Goal: Task Accomplishment & Management: Use online tool/utility

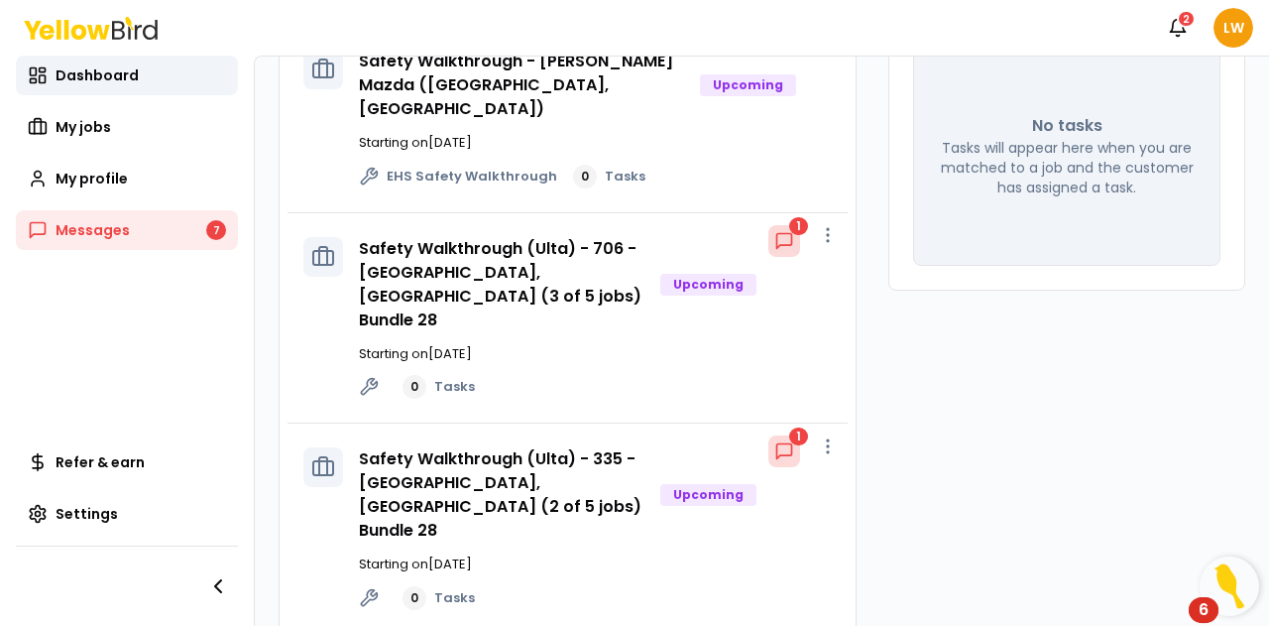
scroll to position [252, 0]
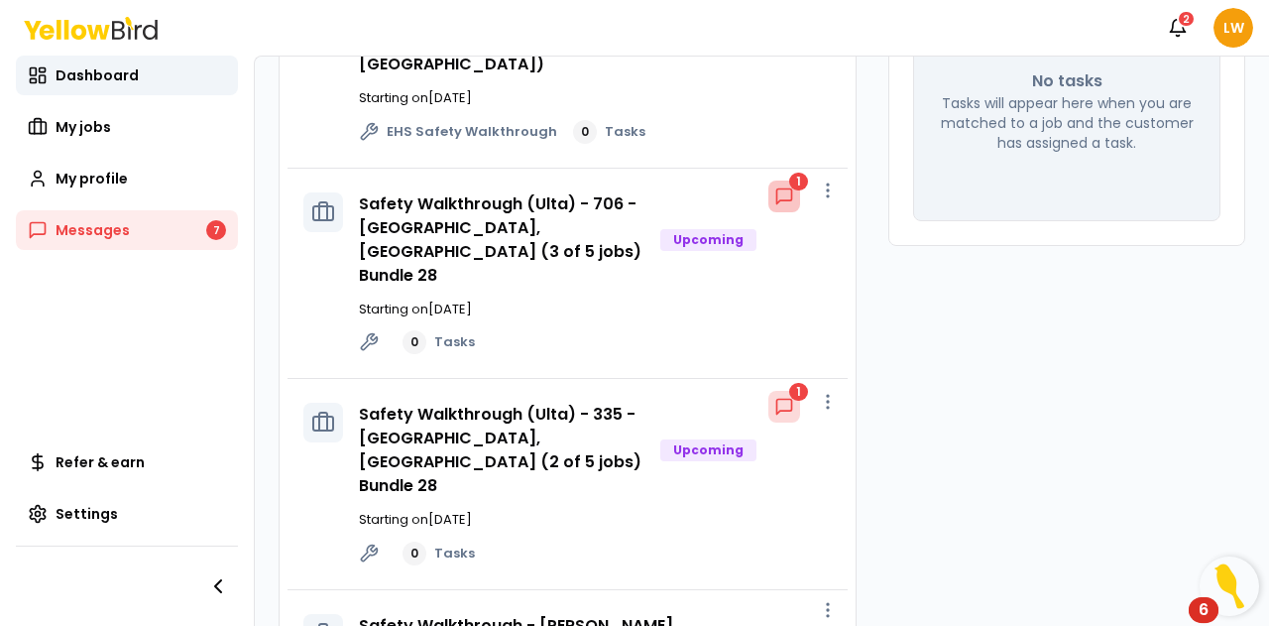
click at [774, 186] on icon at bounding box center [784, 196] width 20 height 20
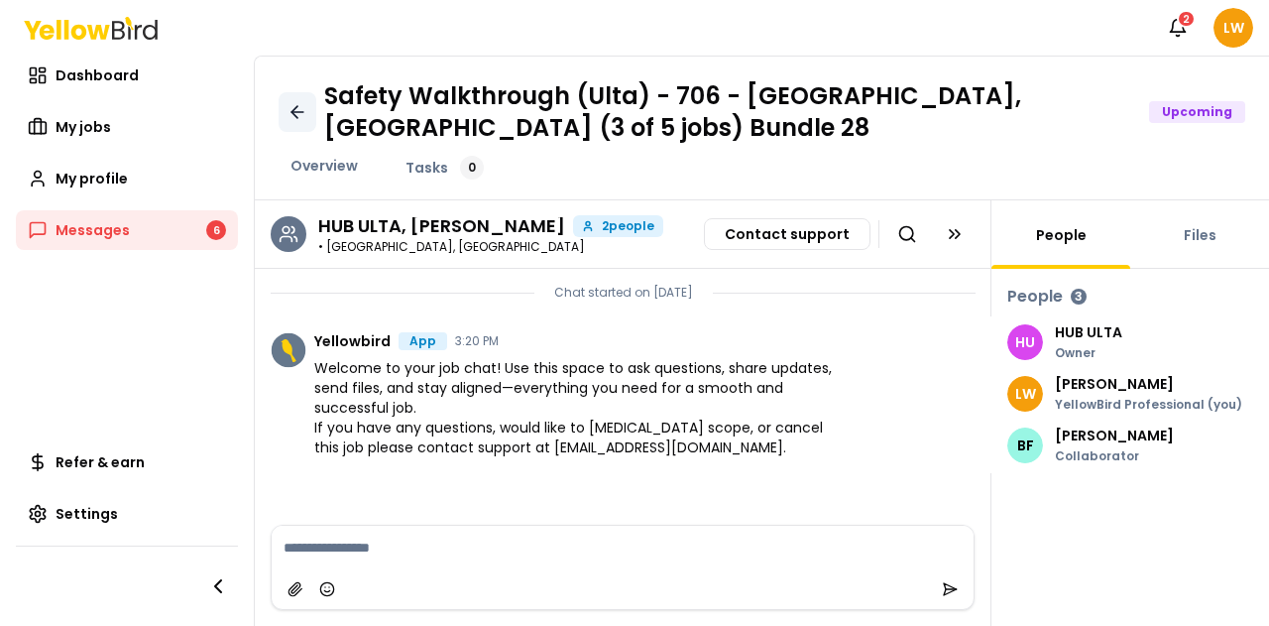
click at [294, 116] on icon at bounding box center [298, 112] width 20 height 20
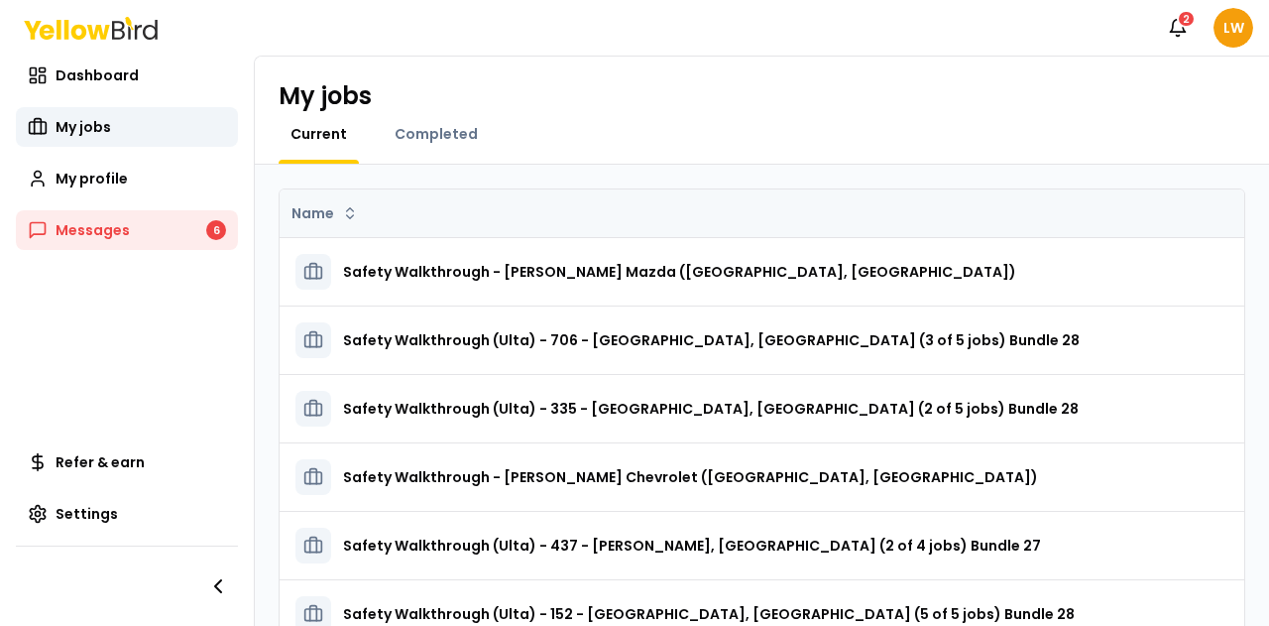
scroll to position [354, 0]
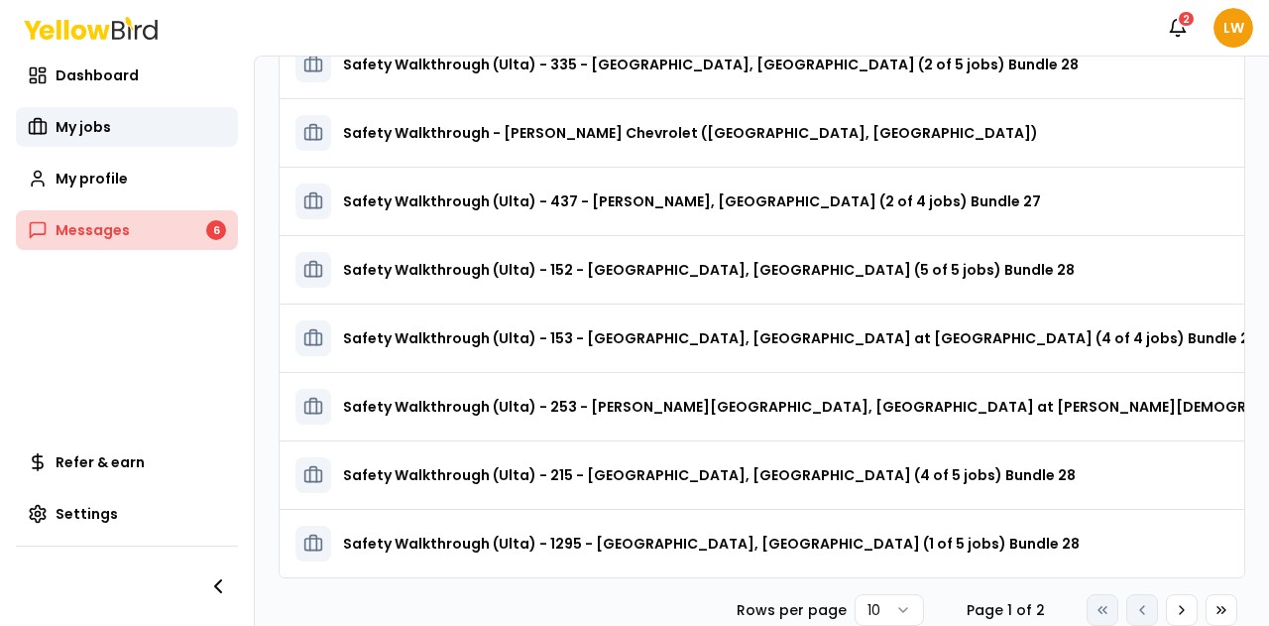
click at [75, 229] on span "Messages" at bounding box center [93, 230] width 74 height 20
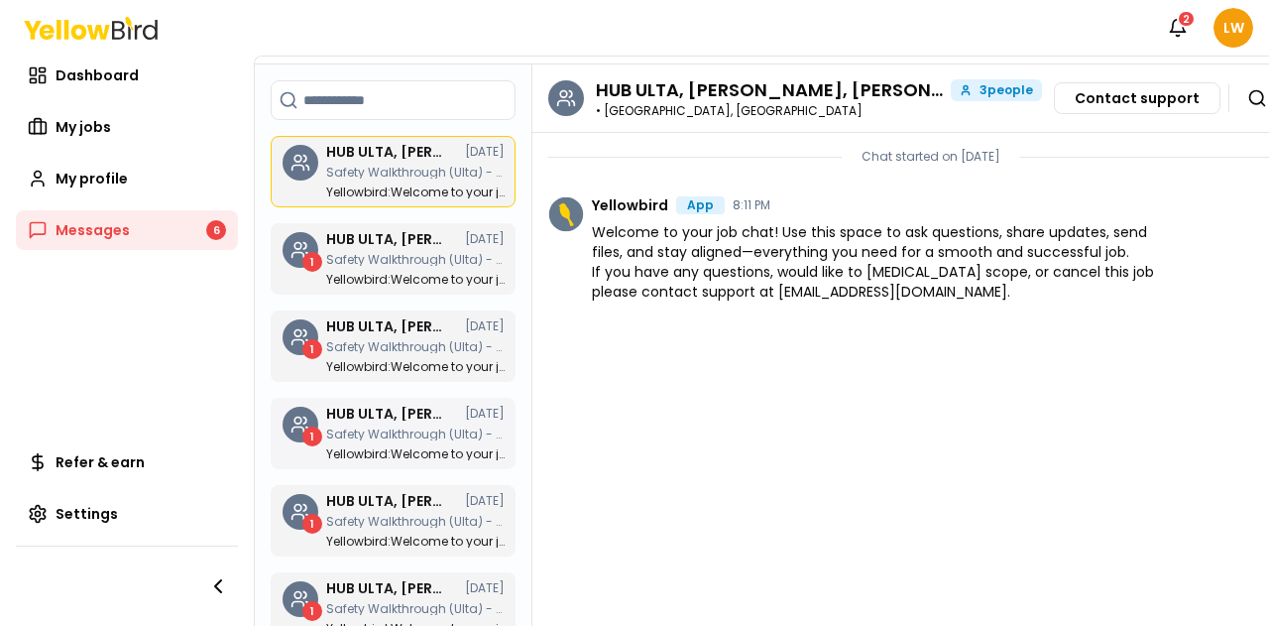
scroll to position [70, 0]
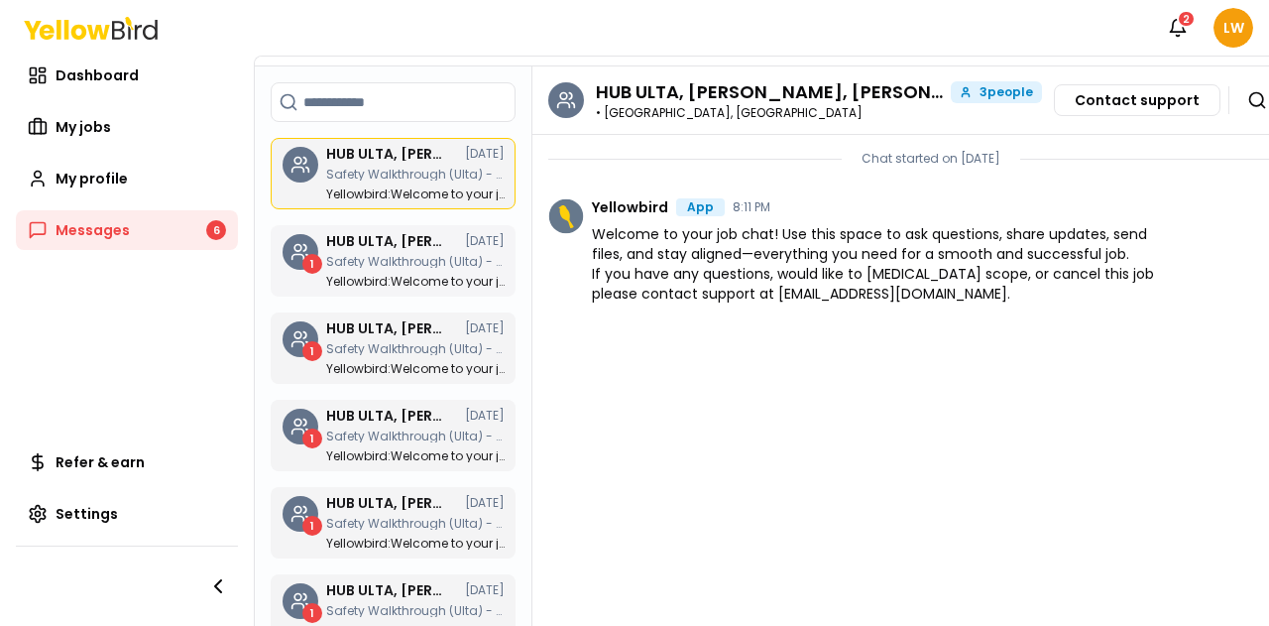
click at [380, 249] on div "HUB ULTA, [PERSON_NAME], [PERSON_NAME] [DATE] Safety Walkthrough (Ulta) - 153 -…" at bounding box center [415, 261] width 178 height 54
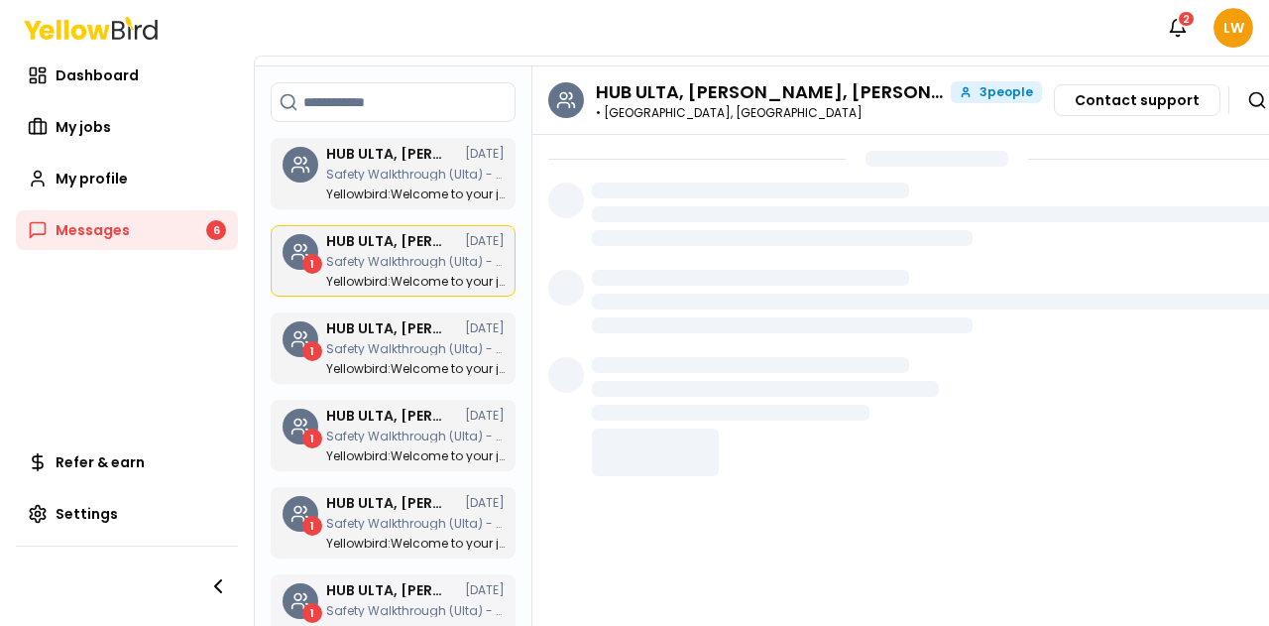
scroll to position [376, 0]
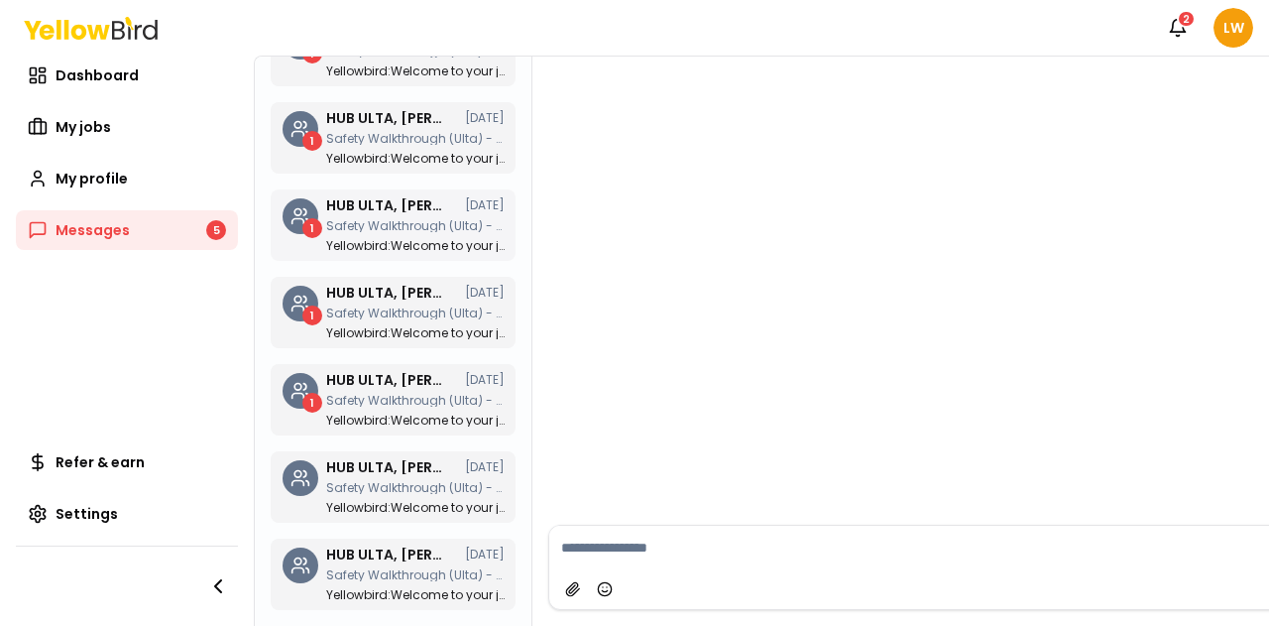
click at [360, 198] on h3 "HUB ULTA, [PERSON_NAME], [PERSON_NAME]" at bounding box center [385, 205] width 119 height 14
click at [360, 286] on h3 "HUB ULTA, [PERSON_NAME], [PERSON_NAME]" at bounding box center [385, 293] width 119 height 14
click at [367, 395] on p "Safety Walkthrough (Ulta) - 1295 - [GEOGRAPHIC_DATA], [GEOGRAPHIC_DATA] (1 of 5…" at bounding box center [415, 401] width 178 height 12
click at [359, 133] on p "Safety Walkthrough (Ulta) - 253 - [PERSON_NAME][GEOGRAPHIC_DATA], [GEOGRAPHIC_D…" at bounding box center [415, 139] width 178 height 12
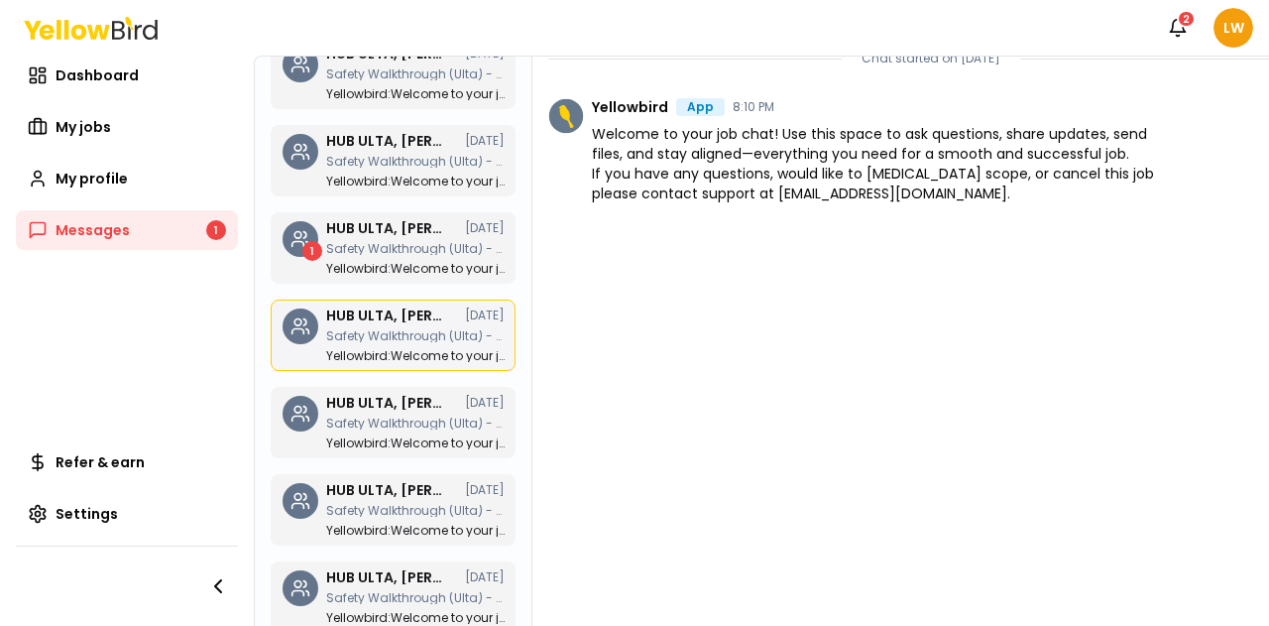
scroll to position [148, 0]
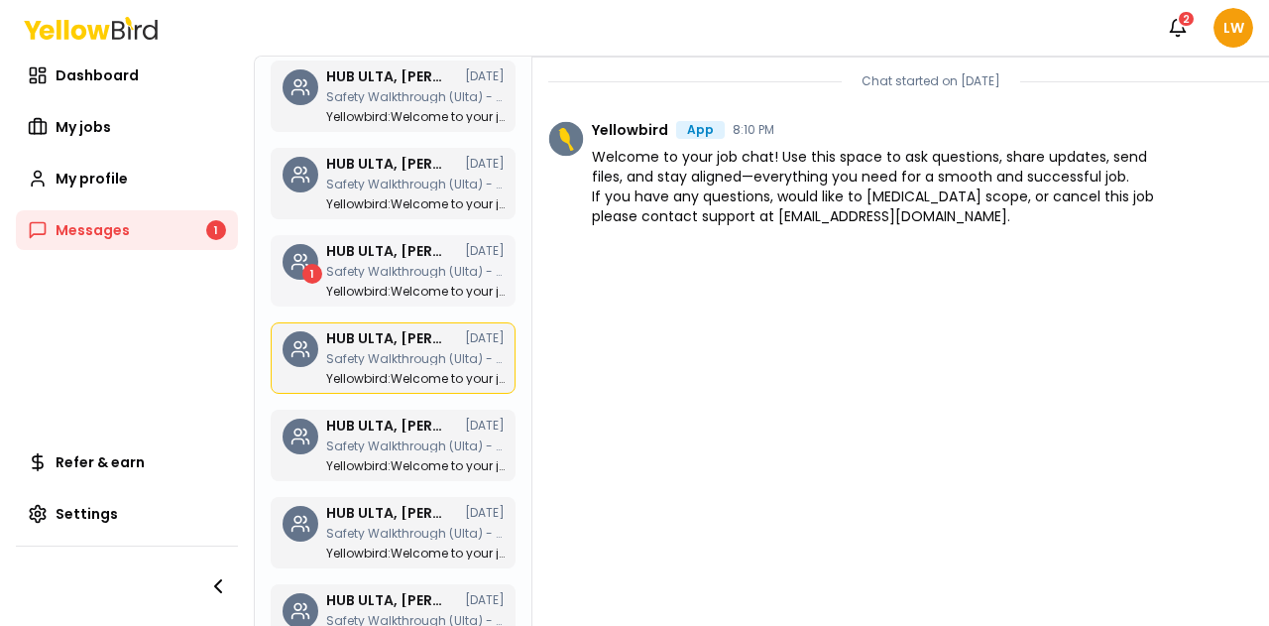
click at [375, 250] on h3 "HUB ULTA, [PERSON_NAME], [PERSON_NAME]" at bounding box center [385, 251] width 119 height 14
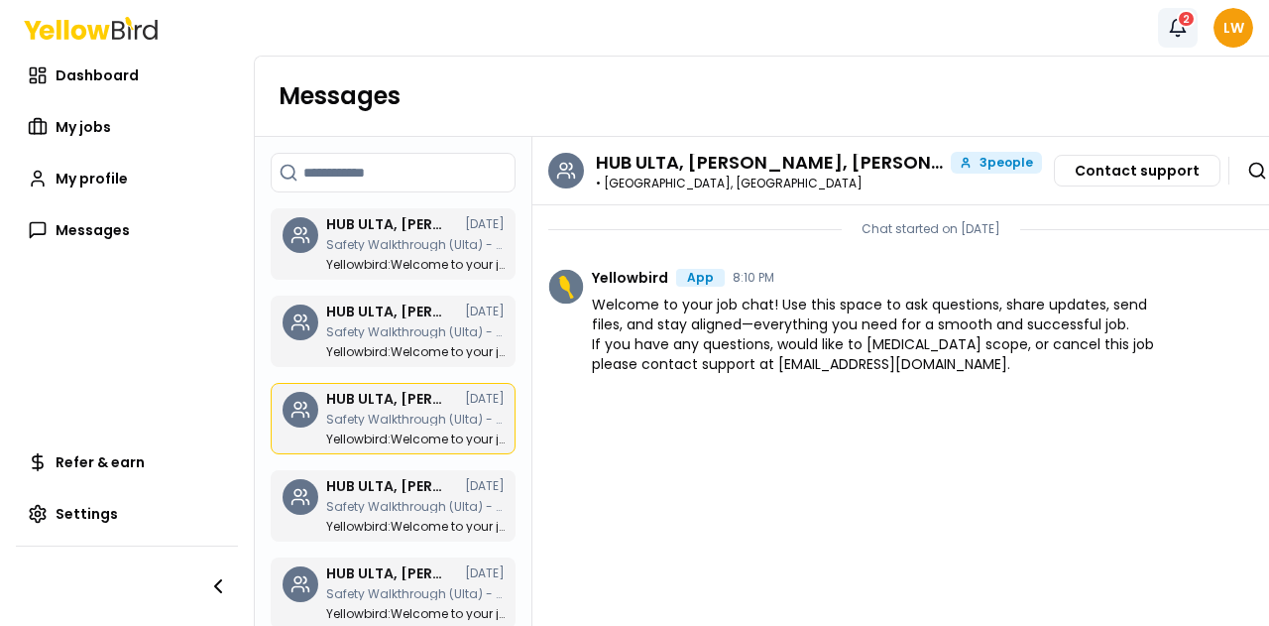
click at [1184, 32] on icon "button" at bounding box center [1178, 26] width 15 height 13
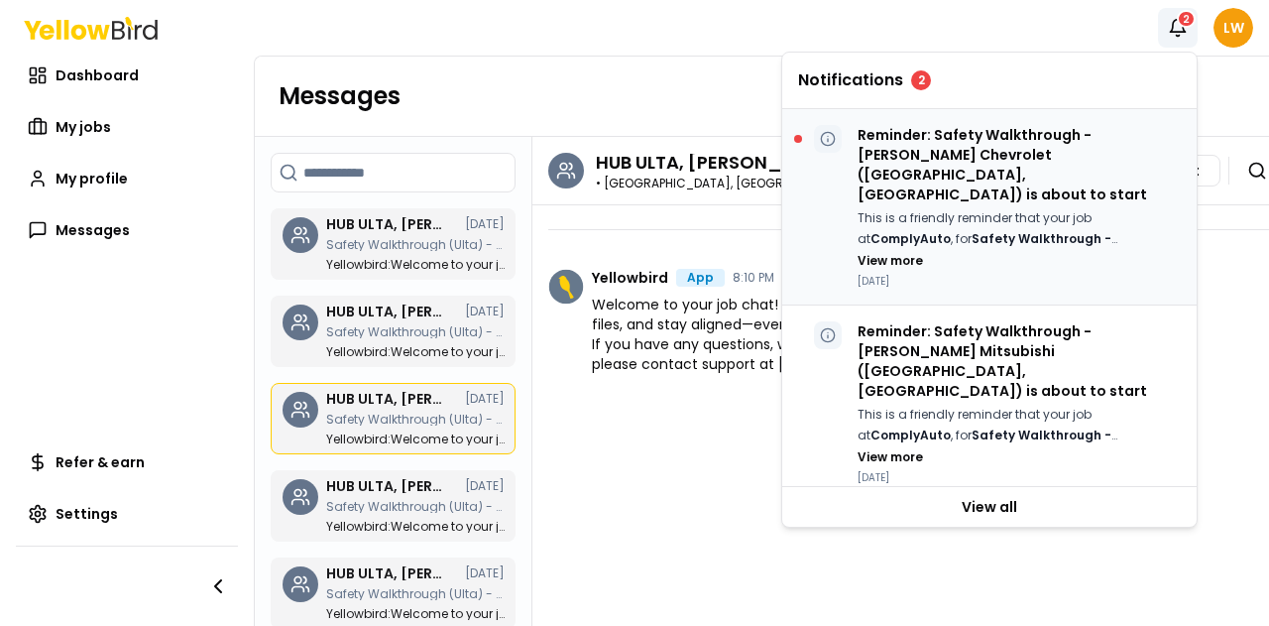
click at [1032, 172] on p "Reminder: Safety Walkthrough - [PERSON_NAME] Chevrolet ([GEOGRAPHIC_DATA], [GEO…" at bounding box center [1019, 164] width 323 height 79
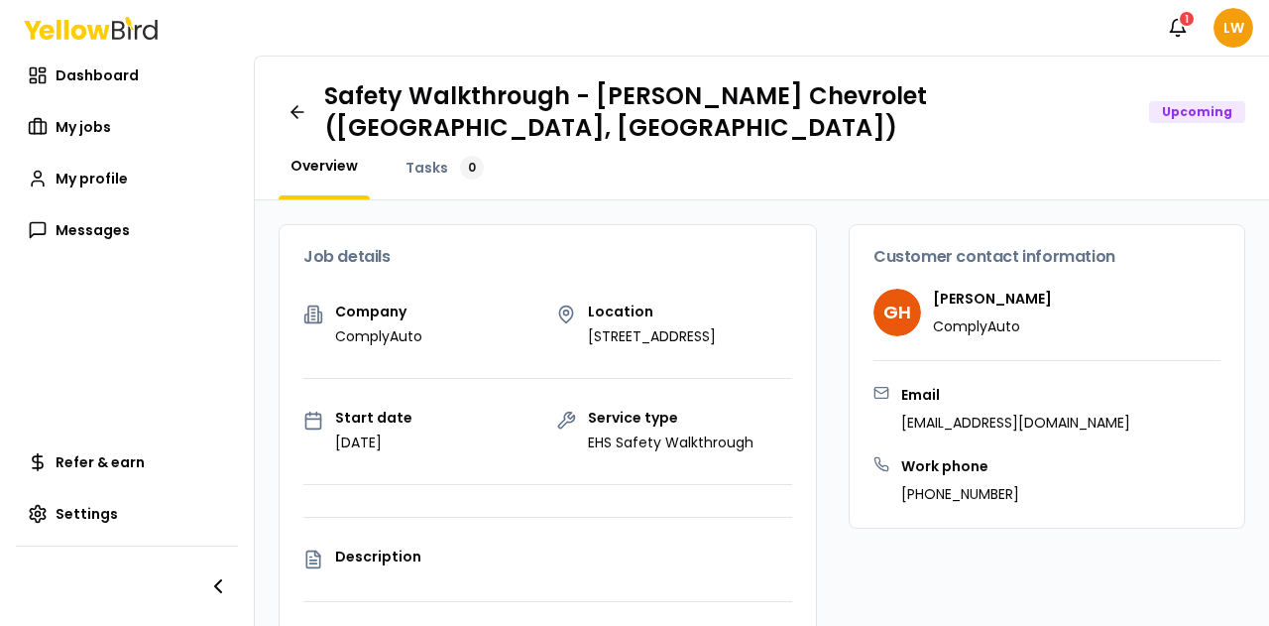
click at [715, 249] on h3 "Job details" at bounding box center [547, 257] width 489 height 16
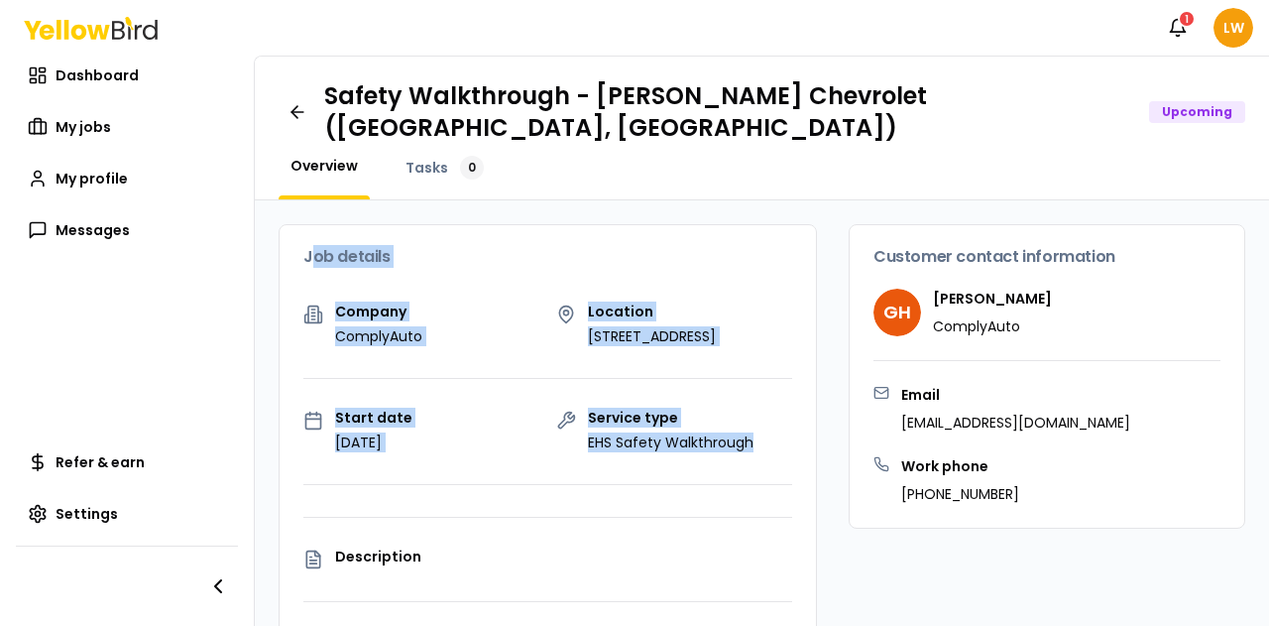
drag, startPoint x: 309, startPoint y: 235, endPoint x: 762, endPoint y: 431, distance: 492.9
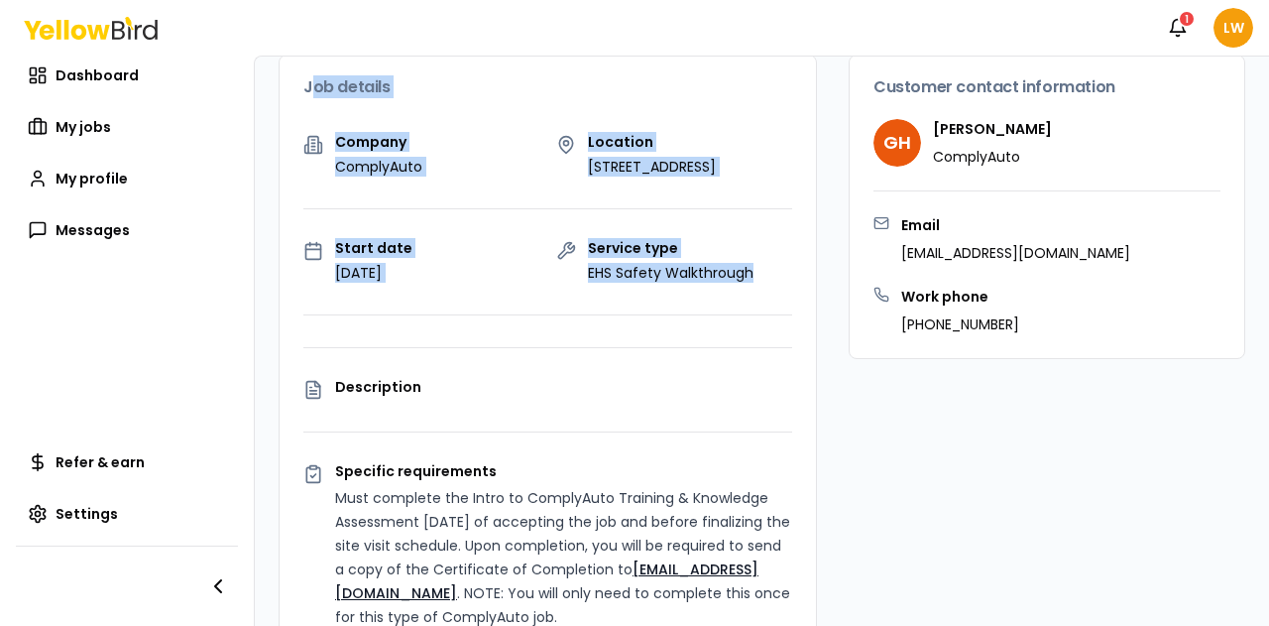
scroll to position [169, 0]
copy div "ob details Company ComplyAuto Location [STREET_ADDRESS] Start date [DATE] Servi…"
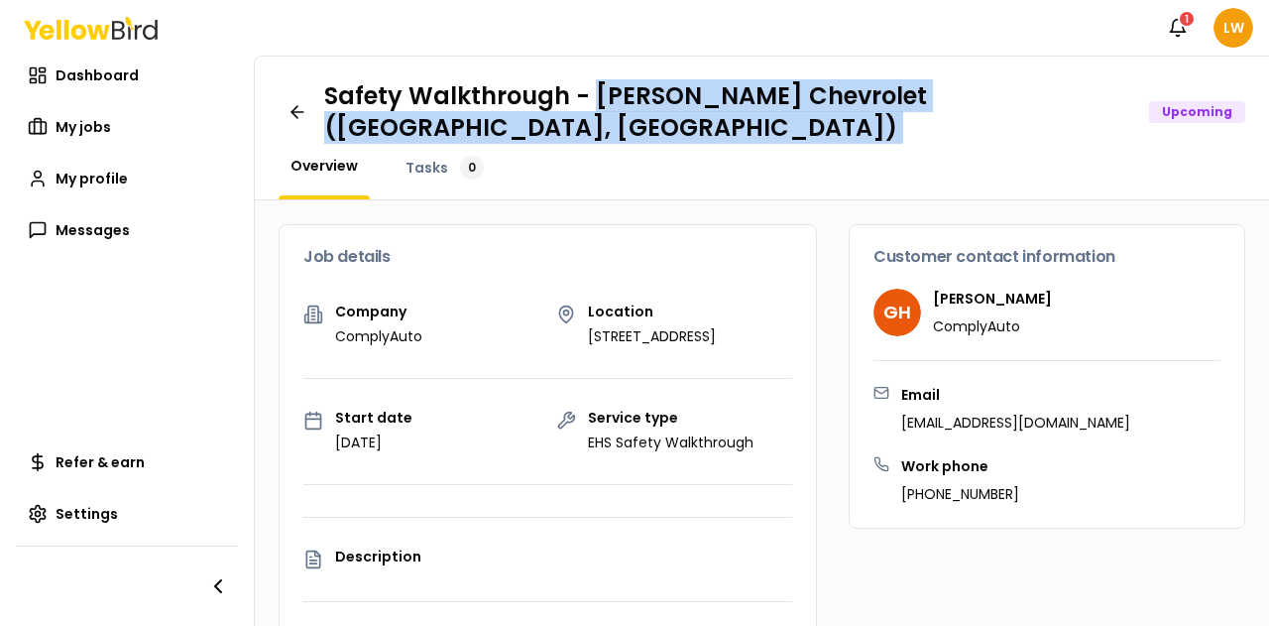
drag, startPoint x: 587, startPoint y: 96, endPoint x: 1117, endPoint y: 102, distance: 529.5
click at [1117, 102] on div "Safety Walkthrough - [PERSON_NAME] Chevrolet ([GEOGRAPHIC_DATA], [GEOGRAPHIC_DA…" at bounding box center [784, 111] width 921 height 63
copy h1 "[PERSON_NAME] Chevrolet ([GEOGRAPHIC_DATA], [GEOGRAPHIC_DATA])"
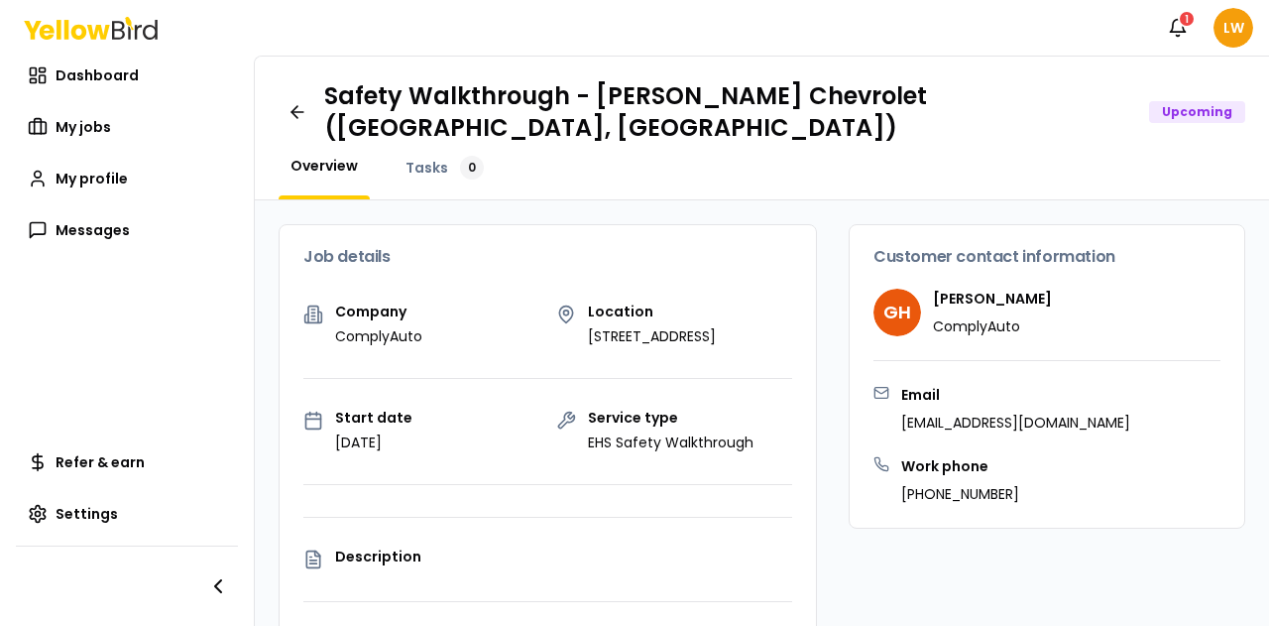
click at [1013, 289] on div "GH [PERSON_NAME] ComplyAuto" at bounding box center [1047, 313] width 347 height 48
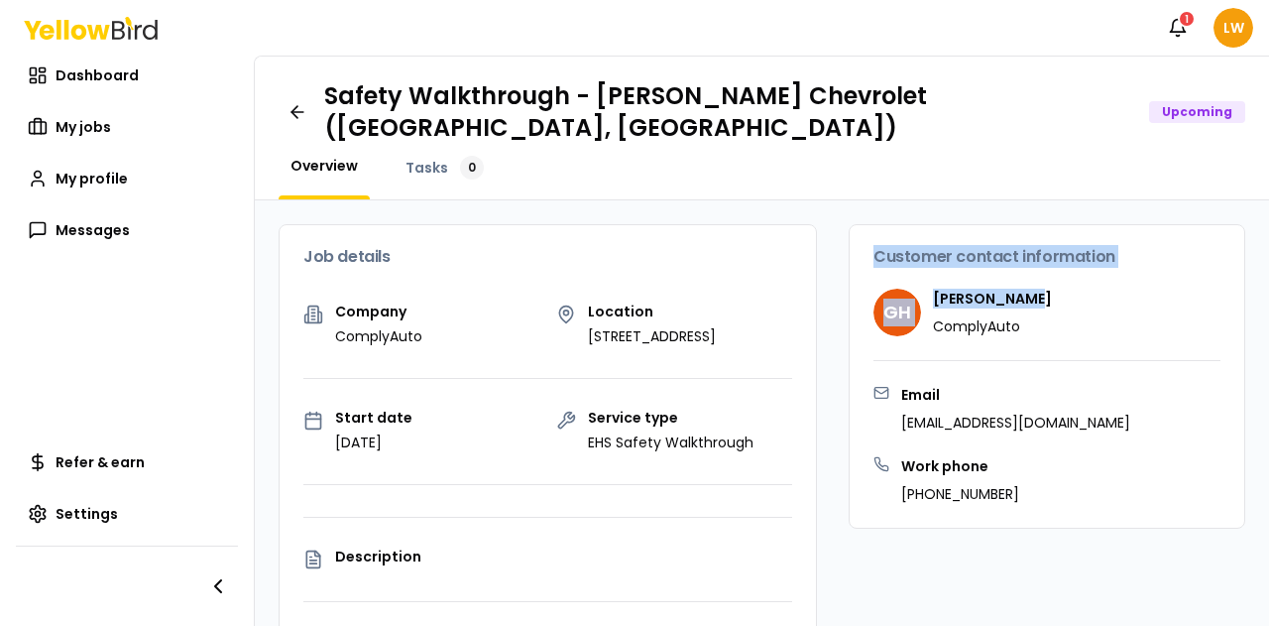
drag, startPoint x: 859, startPoint y: 233, endPoint x: 1014, endPoint y: 276, distance: 161.4
click at [1014, 276] on div "Customer contact information GH [PERSON_NAME] ComplyAuto" at bounding box center [1047, 305] width 395 height 160
copy div "Customer contact information GH [PERSON_NAME]"
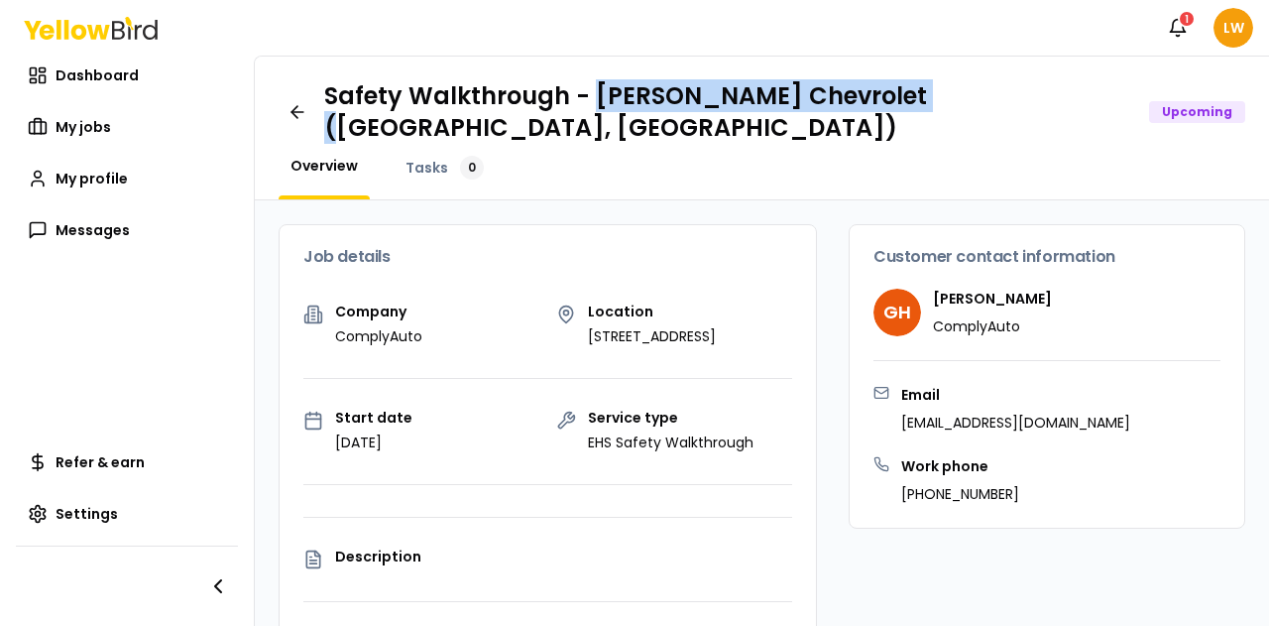
drag, startPoint x: 595, startPoint y: 99, endPoint x: 903, endPoint y: 104, distance: 308.4
click at [903, 104] on h1 "Safety Walkthrough - [PERSON_NAME] Chevrolet ([GEOGRAPHIC_DATA], [GEOGRAPHIC_DA…" at bounding box center [728, 111] width 809 height 63
copy h1 "[PERSON_NAME] Chevrolet"
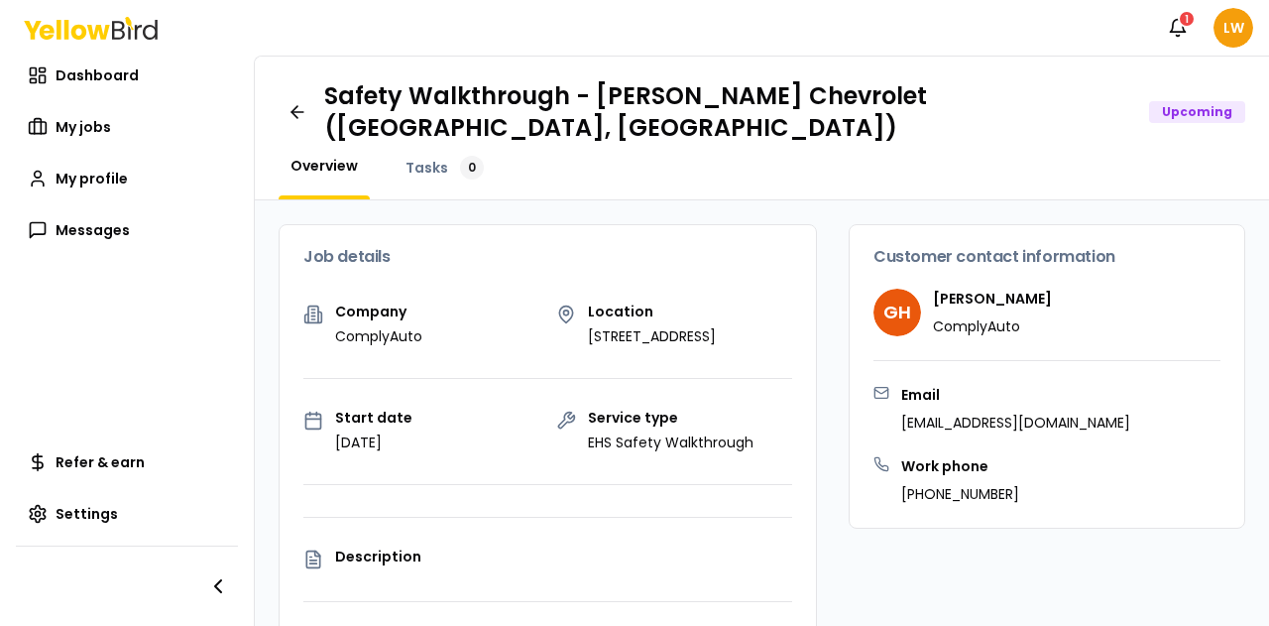
click at [532, 19] on div "Notifications 1 LW" at bounding box center [634, 28] width 1269 height 56
click at [294, 102] on icon at bounding box center [298, 112] width 20 height 20
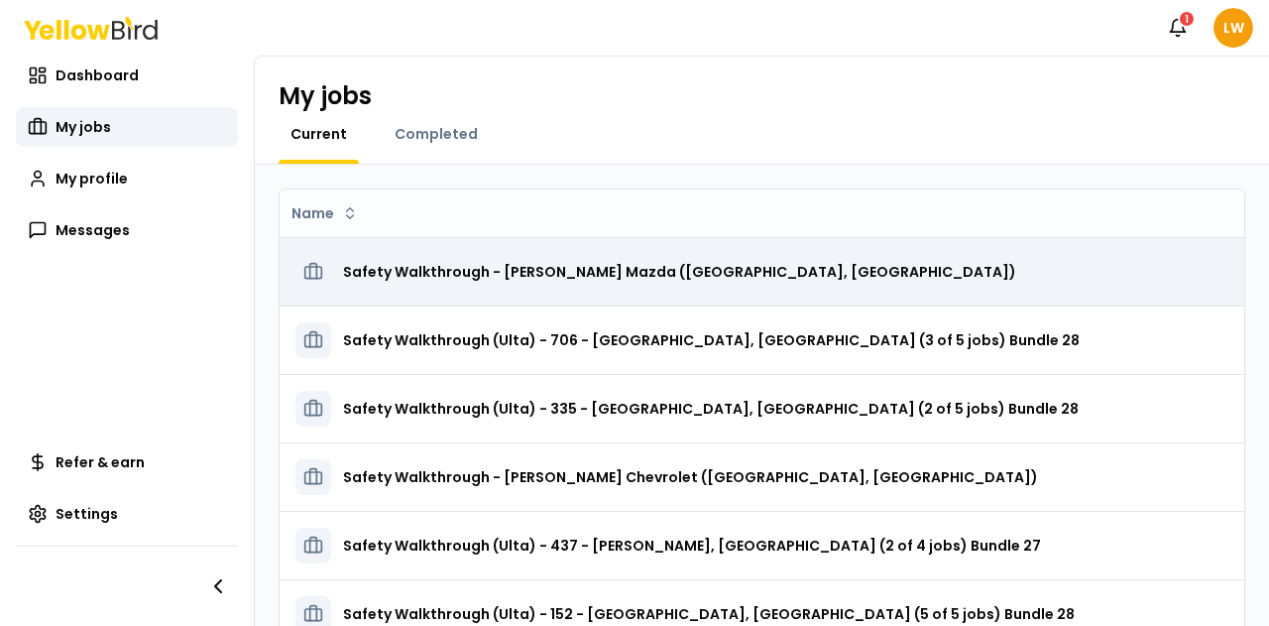
click at [589, 270] on h3 "Safety Walkthrough - [PERSON_NAME] Mazda ([GEOGRAPHIC_DATA], [GEOGRAPHIC_DATA])" at bounding box center [679, 272] width 673 height 36
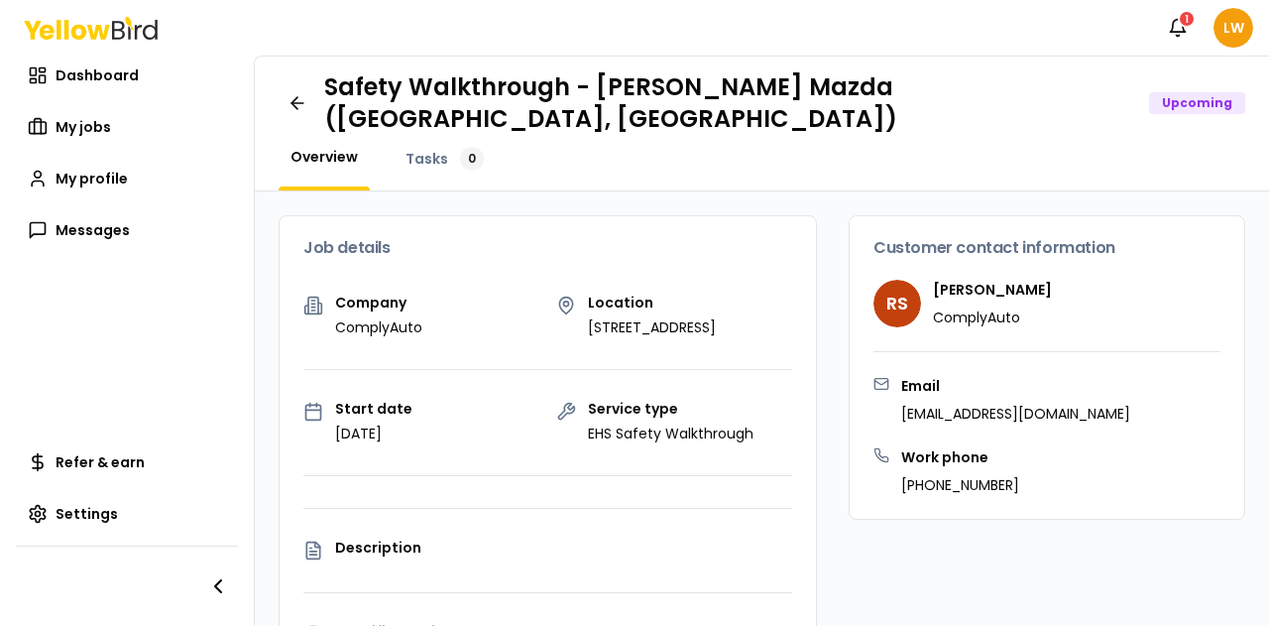
scroll to position [8, 0]
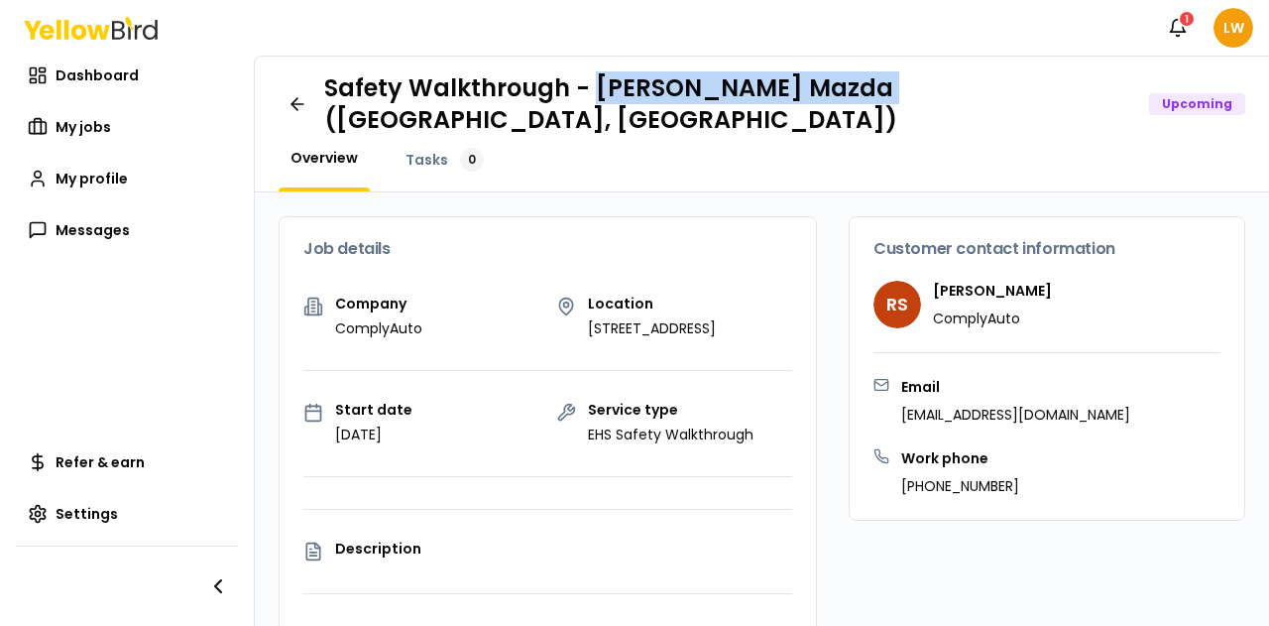
drag, startPoint x: 856, startPoint y: 94, endPoint x: 592, endPoint y: 90, distance: 263.8
click at [592, 90] on h1 "Safety Walkthrough - [PERSON_NAME] Mazda ([GEOGRAPHIC_DATA], [GEOGRAPHIC_DATA])" at bounding box center [728, 103] width 809 height 63
copy h1 "[PERSON_NAME] Mazda"
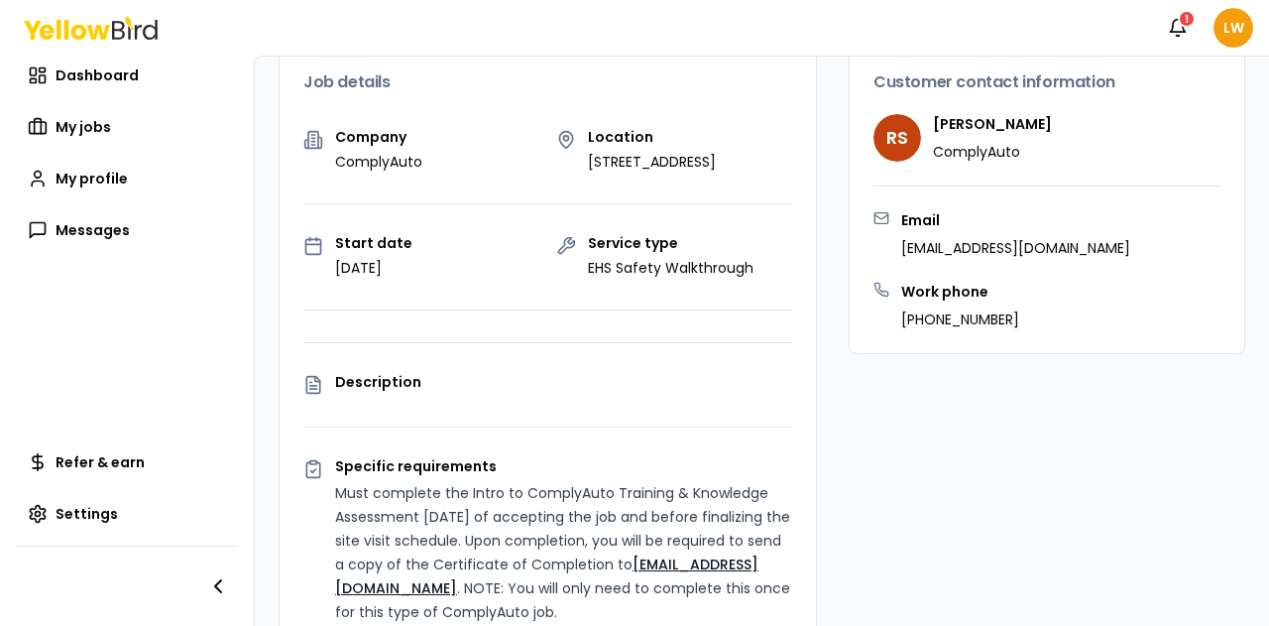
scroll to position [0, 0]
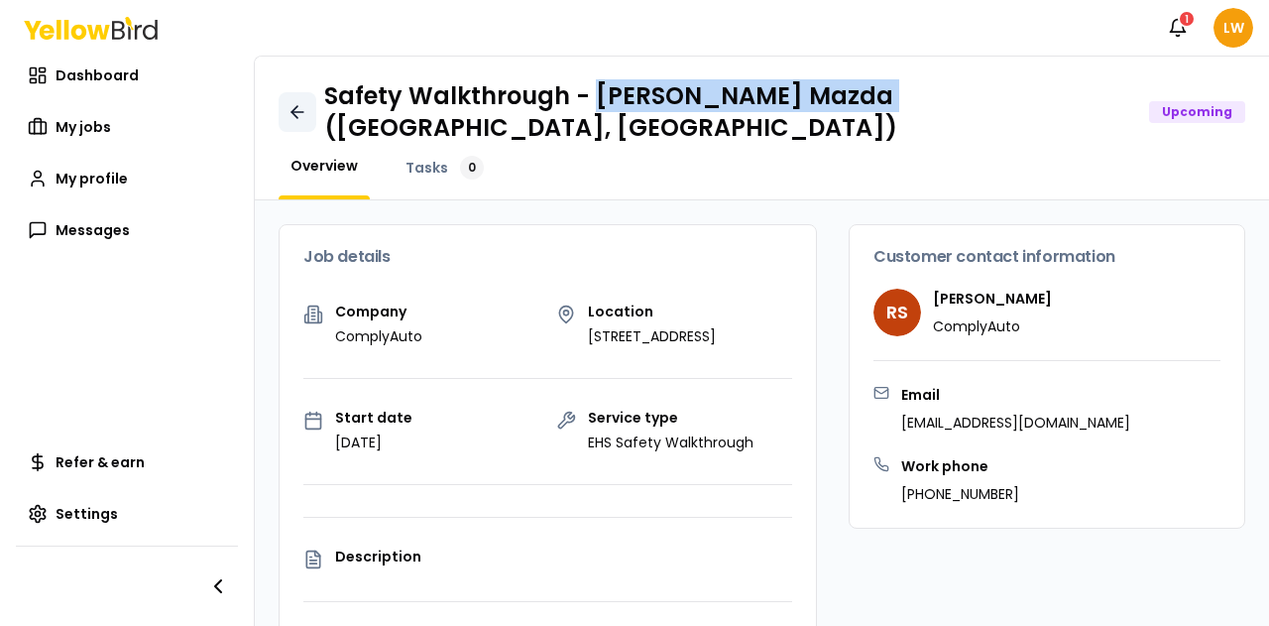
click at [294, 102] on icon at bounding box center [298, 112] width 20 height 20
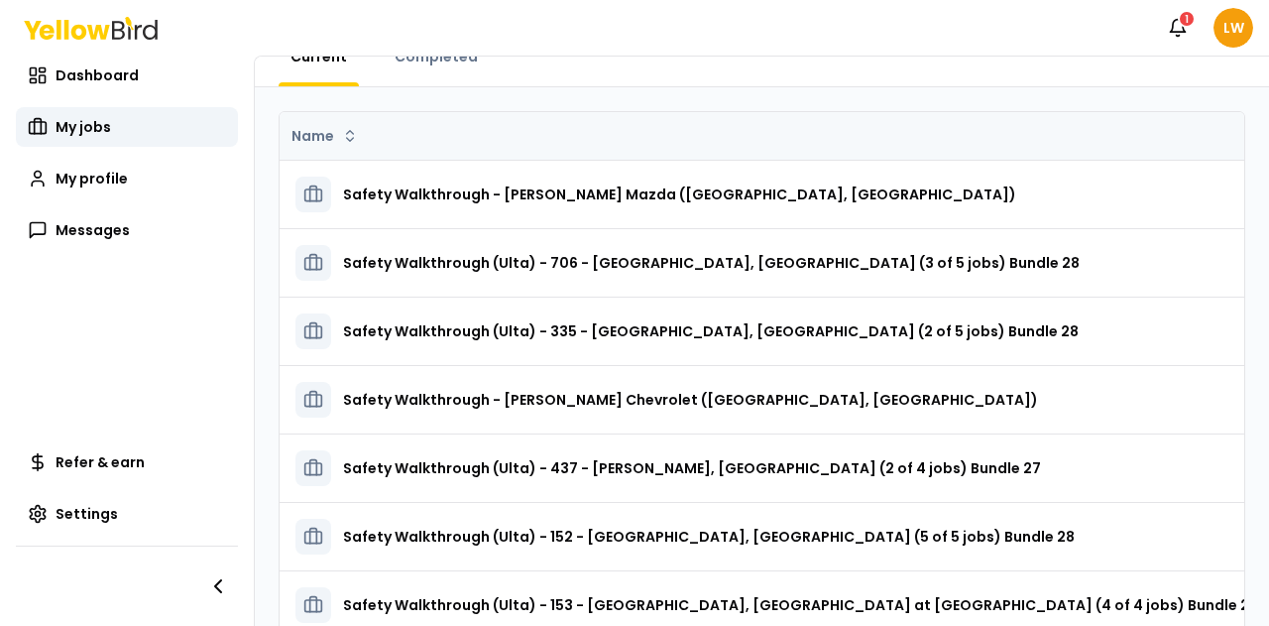
scroll to position [77, 0]
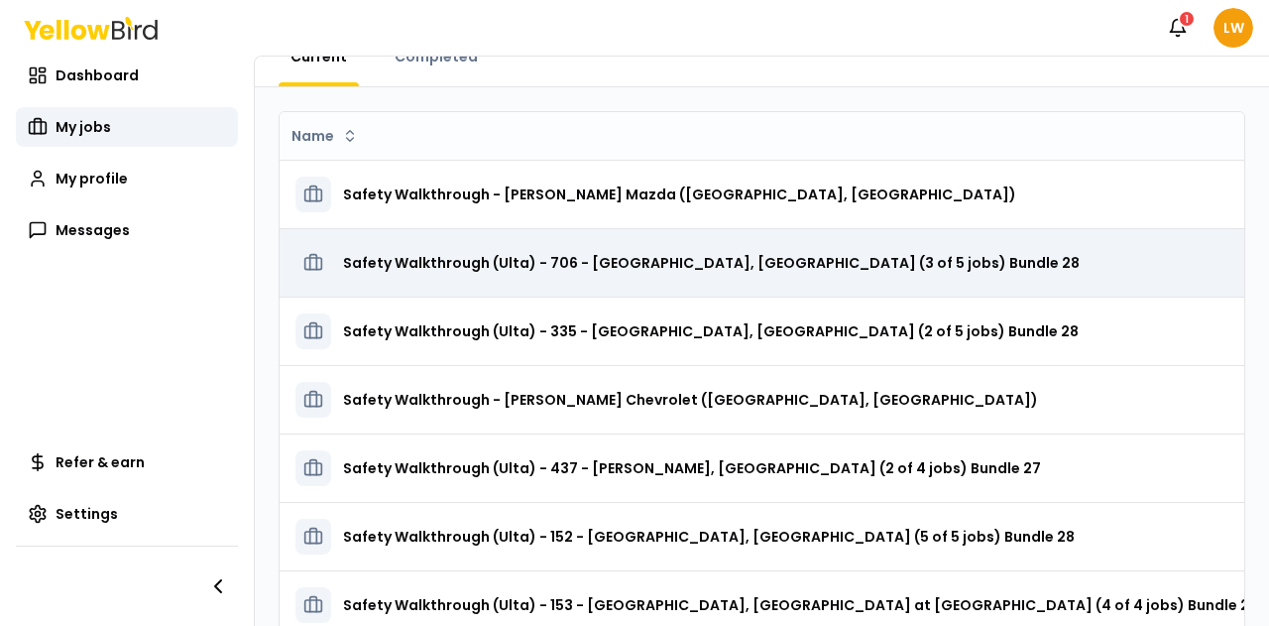
click at [628, 260] on h3 "Safety Walkthrough (Ulta) - 706 - [GEOGRAPHIC_DATA], [GEOGRAPHIC_DATA] (3 of 5 …" at bounding box center [711, 263] width 737 height 36
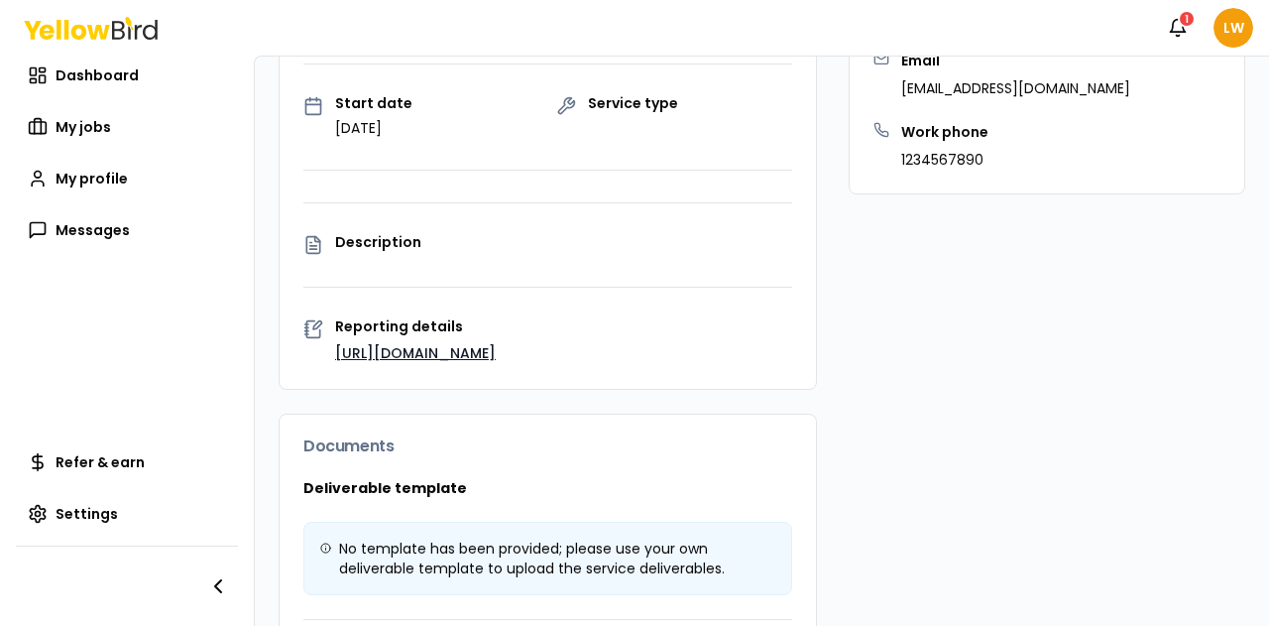
scroll to position [335, 0]
click at [412, 348] on link "[URL][DOMAIN_NAME]" at bounding box center [415, 352] width 161 height 20
